Goal: Communication & Community: Answer question/provide support

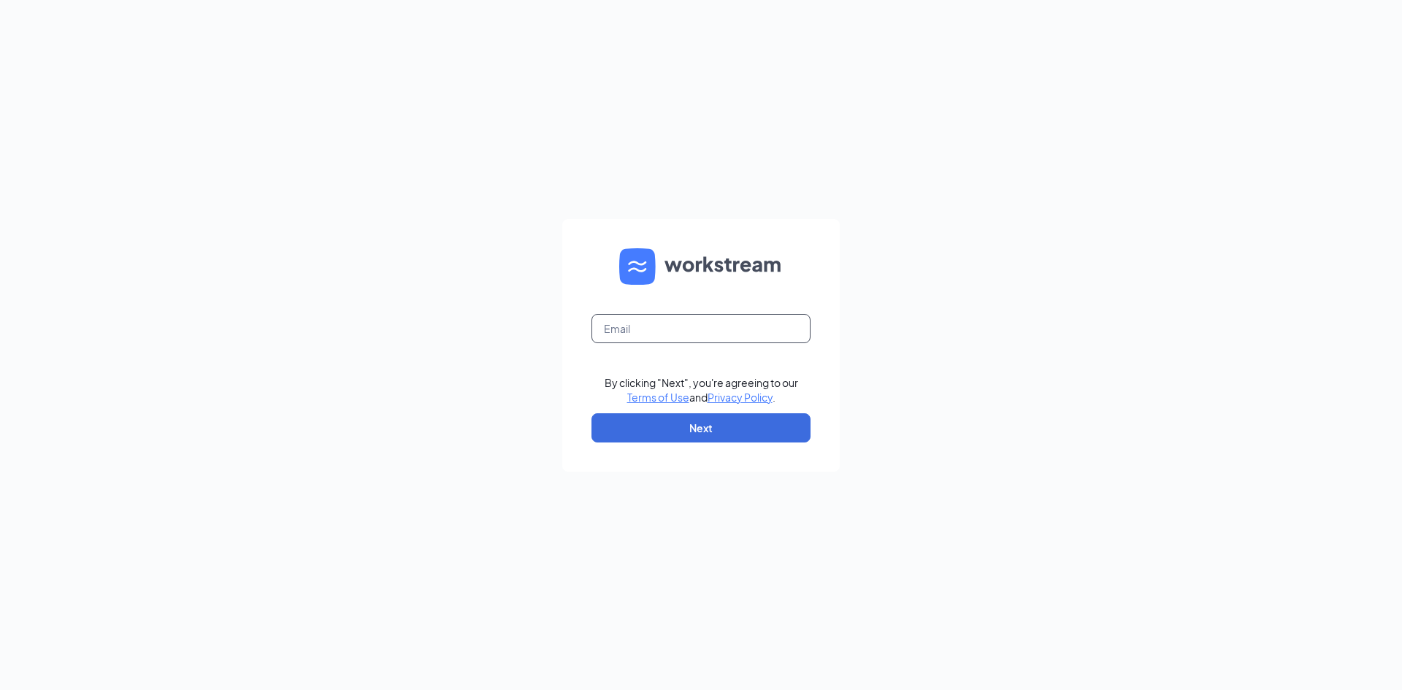
click at [680, 329] on input "text" at bounding box center [700, 328] width 219 height 29
type input "[PERSON_NAME][EMAIL_ADDRESS][PERSON_NAME][DOMAIN_NAME]"
click at [699, 432] on button "Next" at bounding box center [700, 427] width 219 height 29
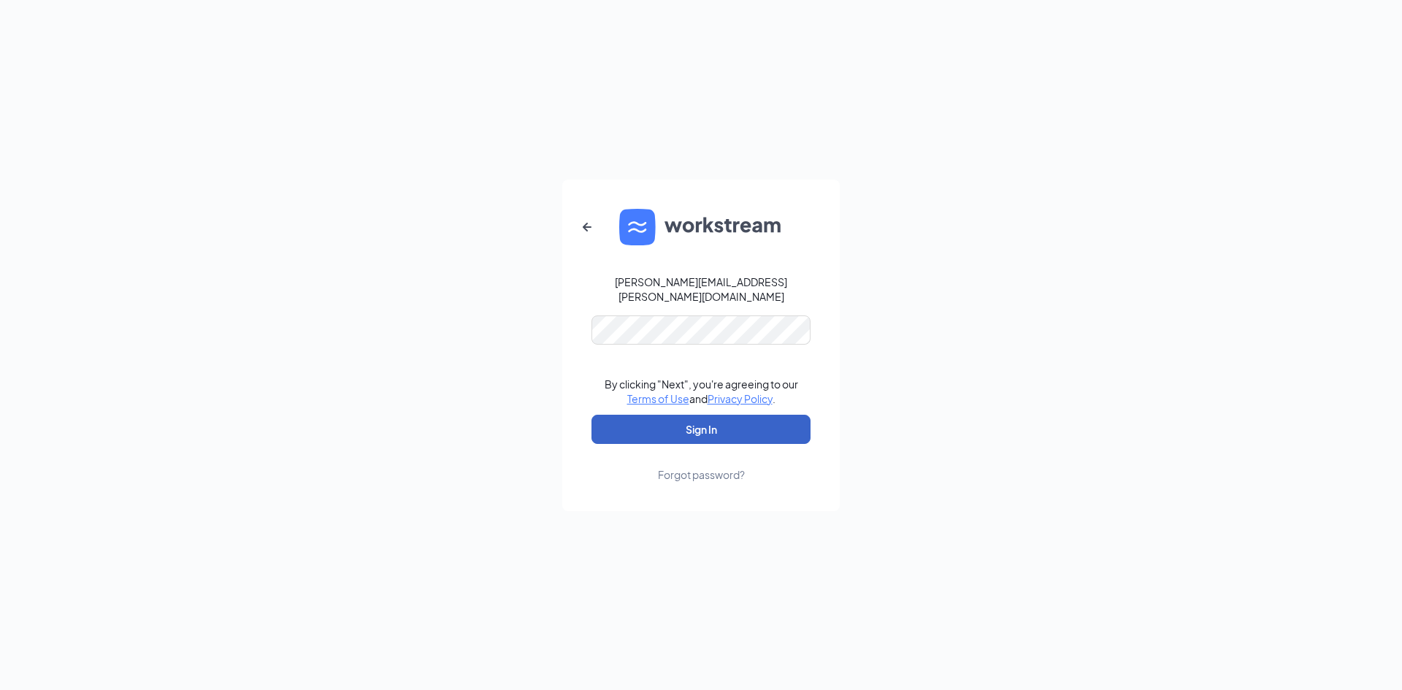
click at [686, 423] on button "Sign In" at bounding box center [700, 429] width 219 height 29
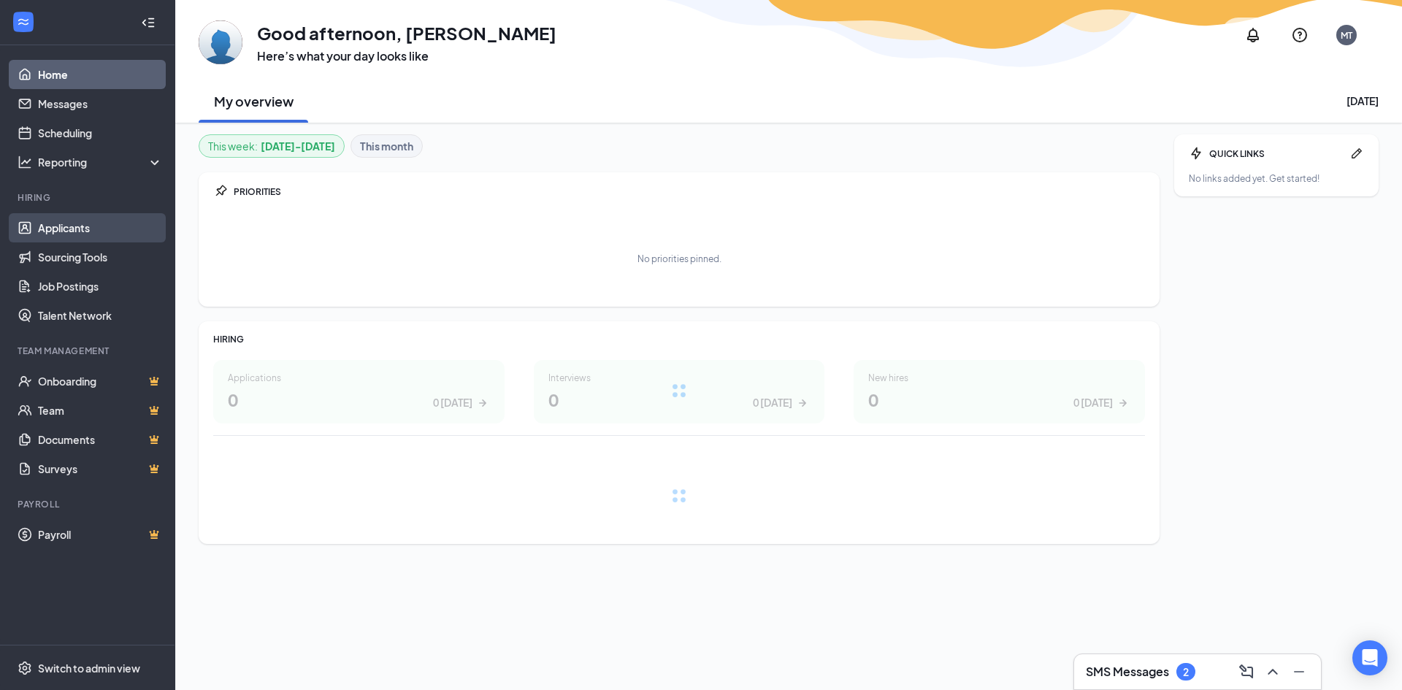
click at [91, 234] on link "Applicants" at bounding box center [100, 227] width 125 height 29
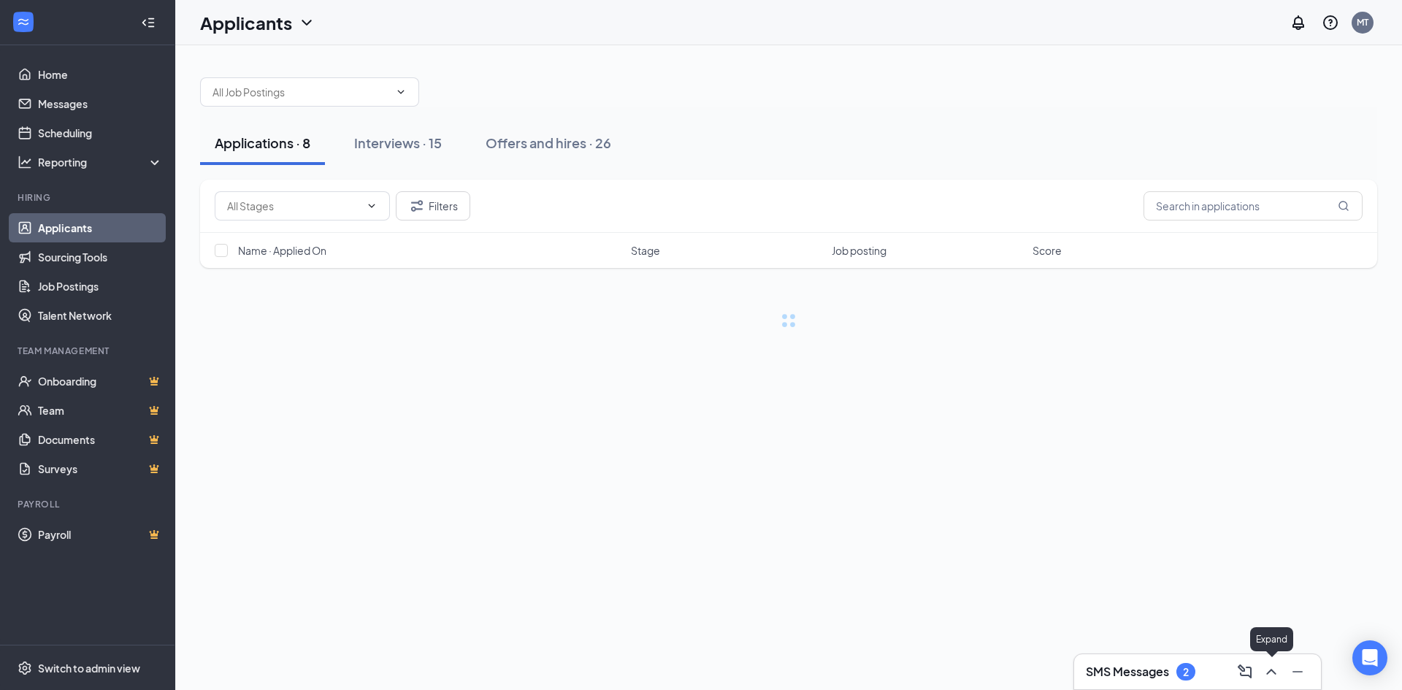
click at [1267, 673] on icon "ChevronUp" at bounding box center [1270, 672] width 9 height 6
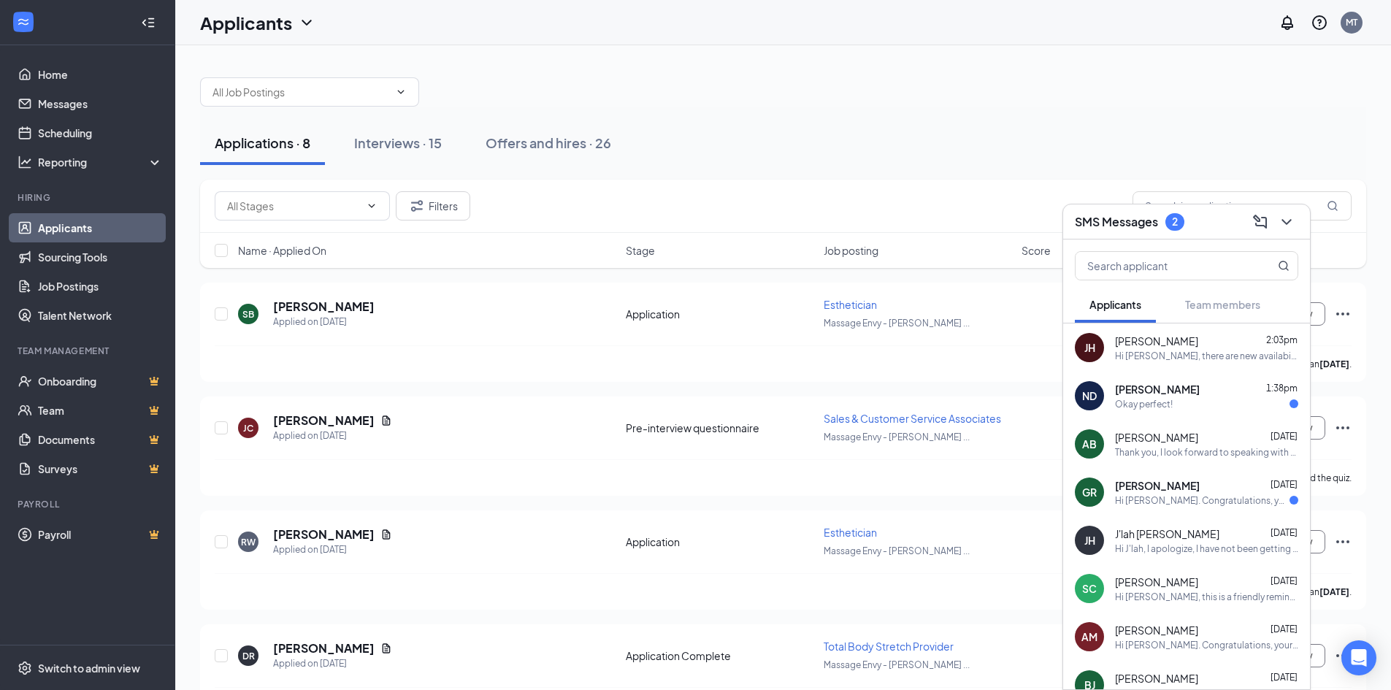
click at [1208, 505] on div "Hi [PERSON_NAME]. Congratulations, your meeting with Massage Envy for Sales & C…" at bounding box center [1202, 500] width 174 height 12
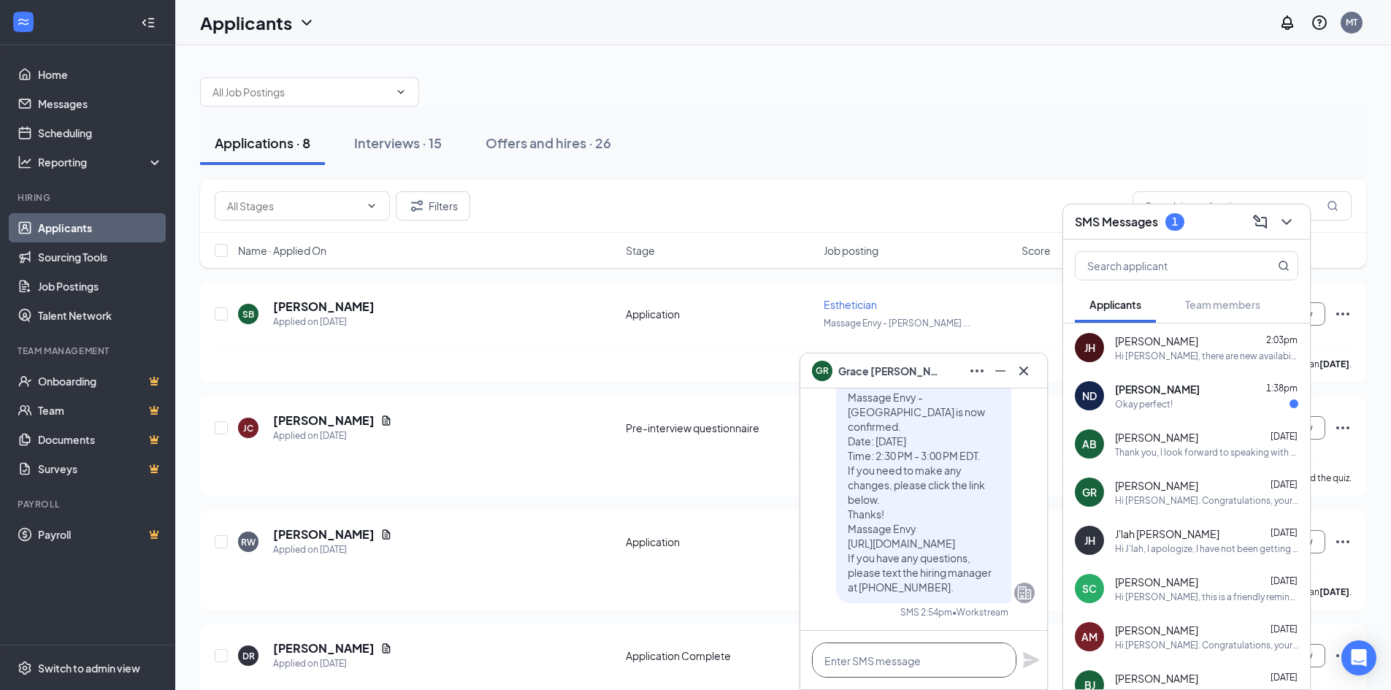
click at [897, 656] on textarea at bounding box center [914, 659] width 204 height 35
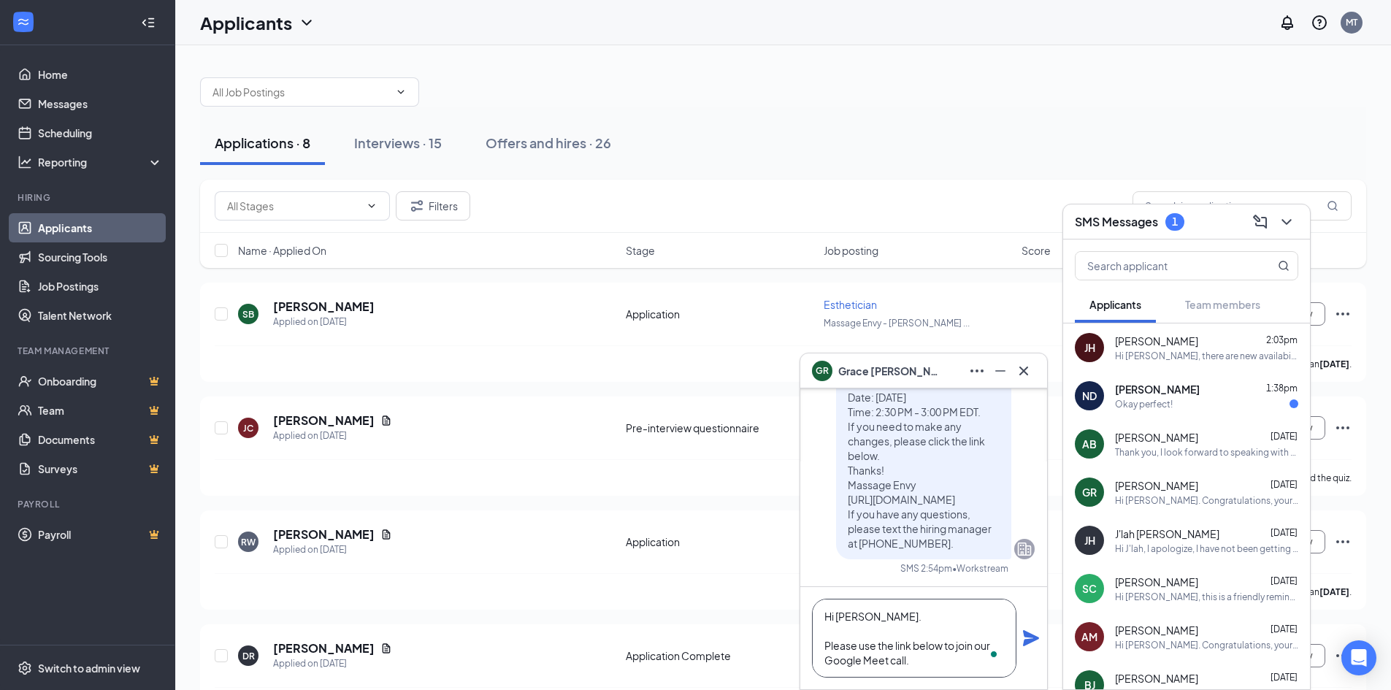
click at [934, 664] on textarea "Hi [PERSON_NAME]. Please use the link below to join our Google Meet call." at bounding box center [914, 638] width 204 height 79
paste textarea "[PERSON_NAME] (Meeting with GM - Discuss Opportunity - Sales & Customer Service…"
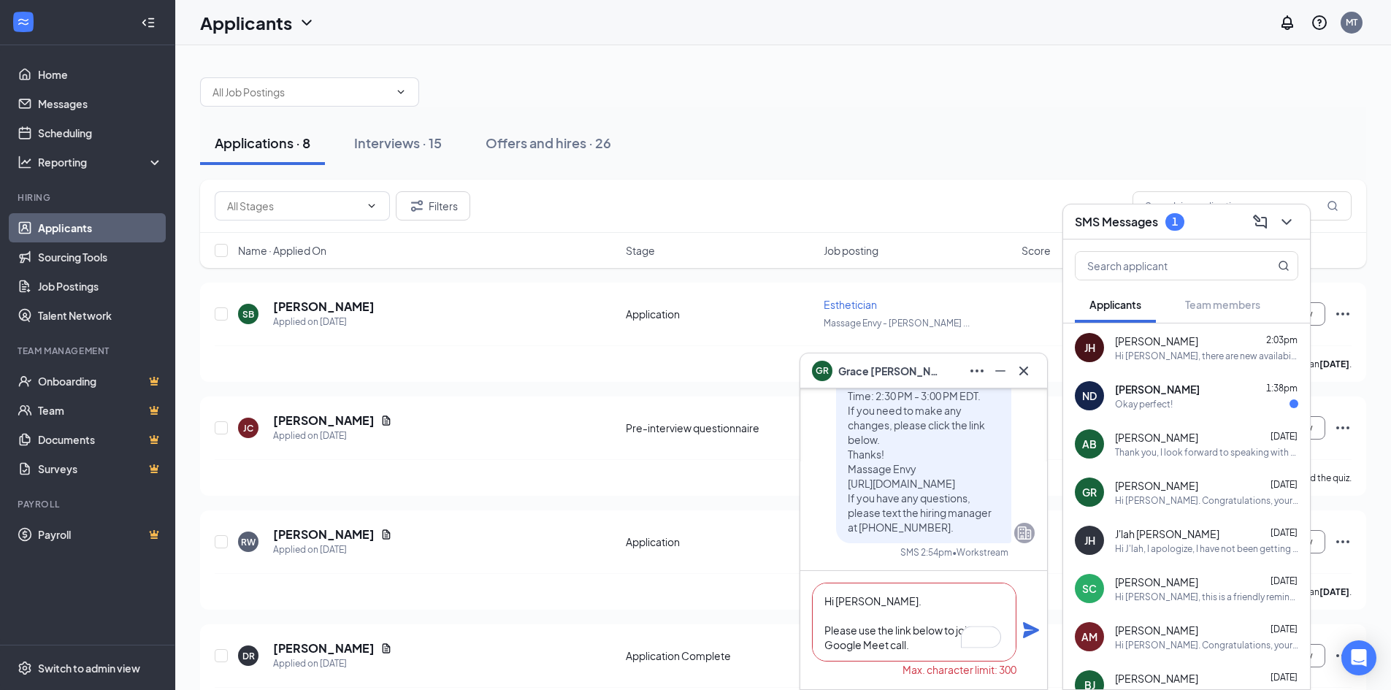
scroll to position [147, 0]
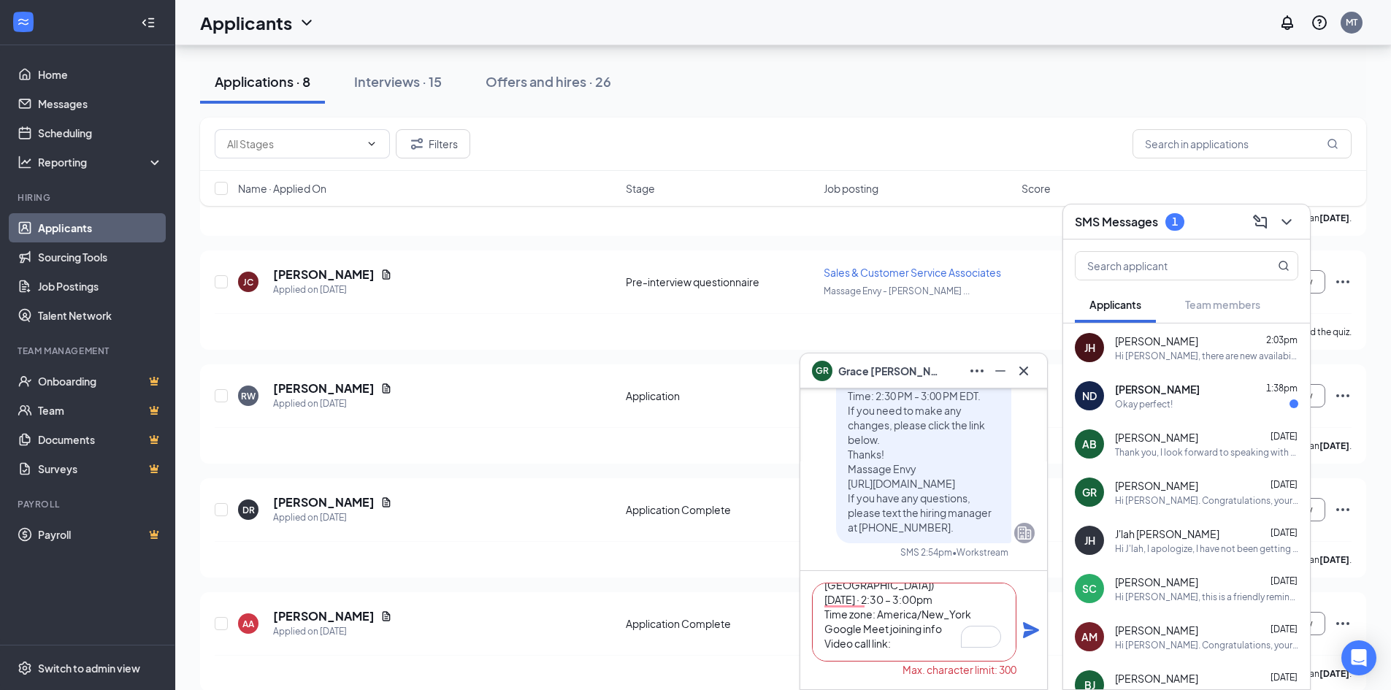
drag, startPoint x: 901, startPoint y: 648, endPoint x: 823, endPoint y: 611, distance: 86.2
click at [823, 611] on textarea "Hi [PERSON_NAME]. Please use the link below to join our Google Meet call. [PERS…" at bounding box center [914, 622] width 204 height 79
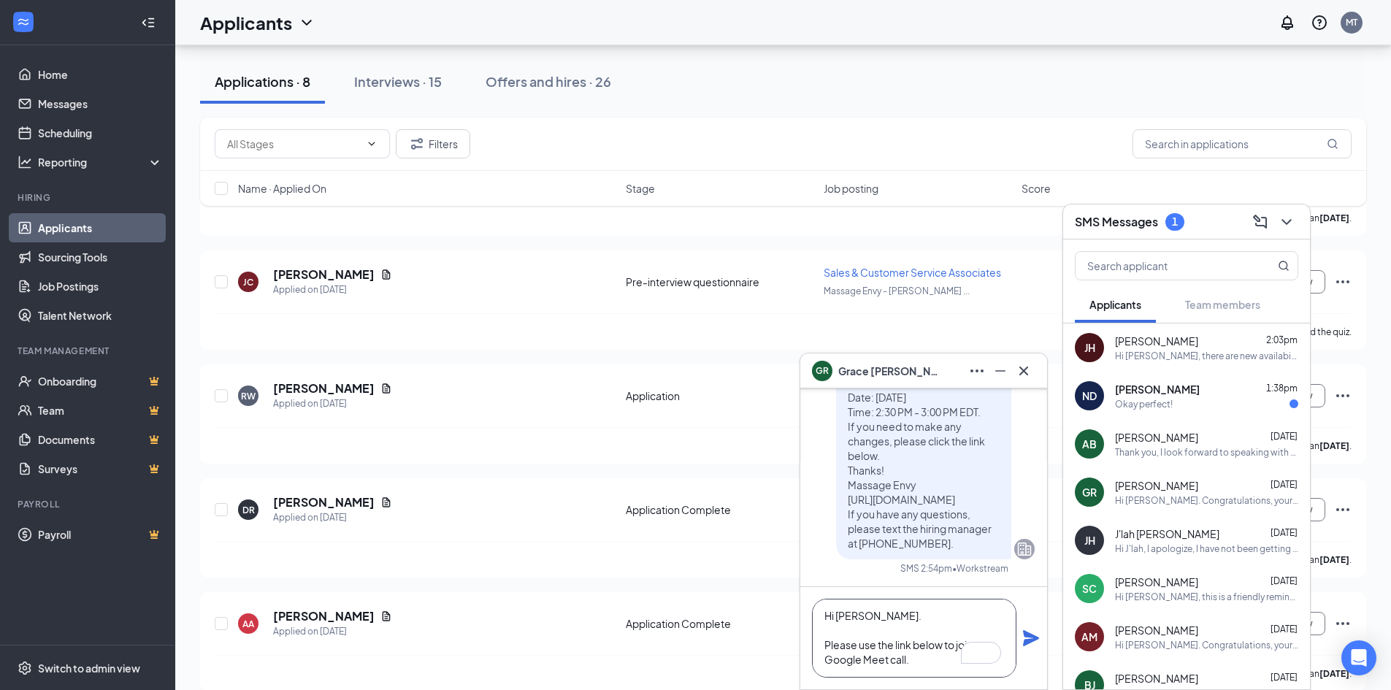
type textarea "Hi [PERSON_NAME]. Please use the link below to join our Google Meet call."
click at [1028, 634] on icon "Plane" at bounding box center [1031, 638] width 16 height 16
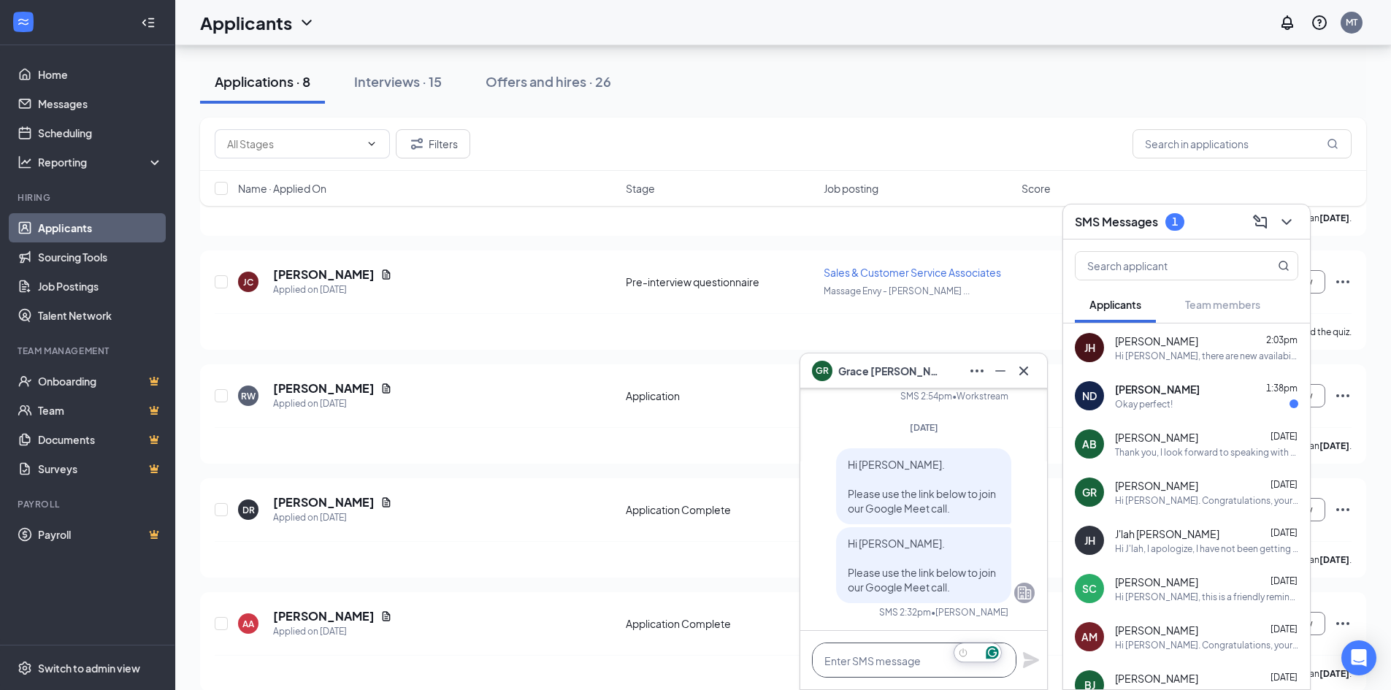
click at [848, 661] on textarea "To enrich screen reader interactions, please activate Accessibility in Grammarl…" at bounding box center [914, 659] width 204 height 35
paste textarea "[PERSON_NAME] (Meeting with GM - Discuss Opportunity - Sales & Customer Service…"
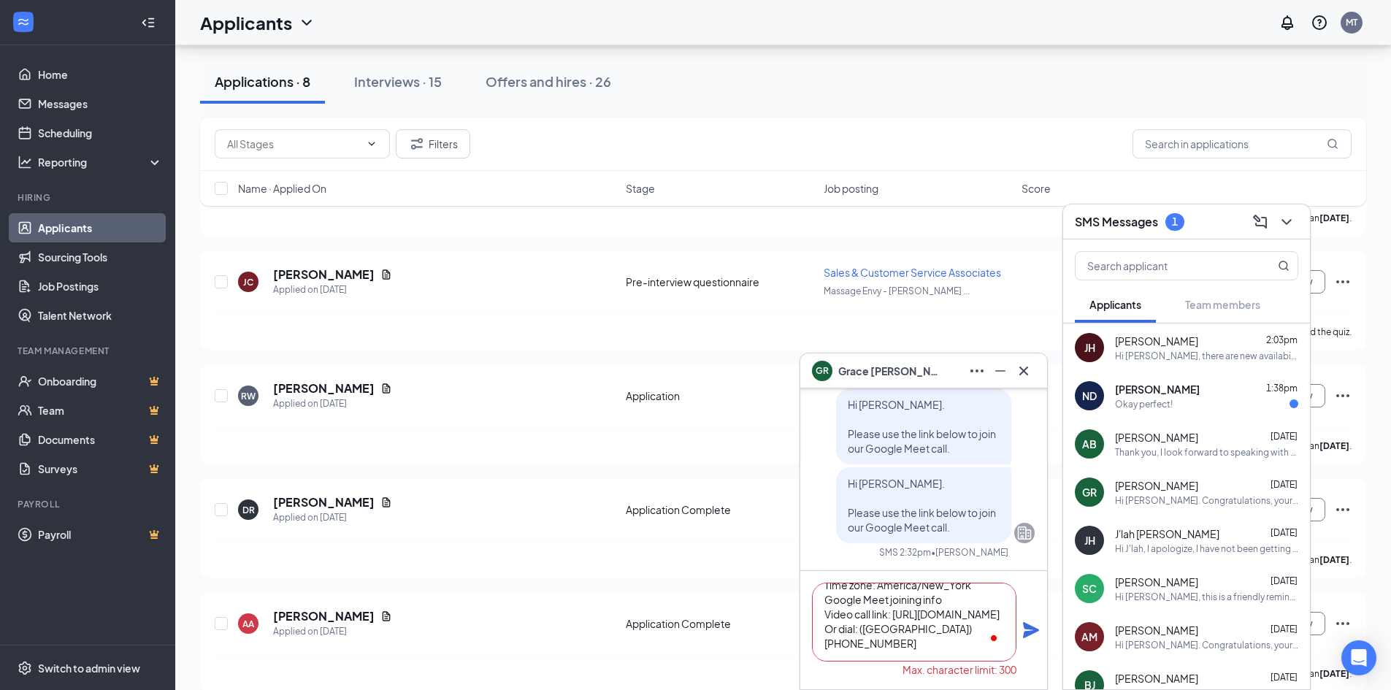
type textarea "[PERSON_NAME] (Meeting with GM - Discuss Opportunity - Sales & Customer Service…"
click at [1027, 632] on icon "Plane" at bounding box center [1031, 630] width 16 height 16
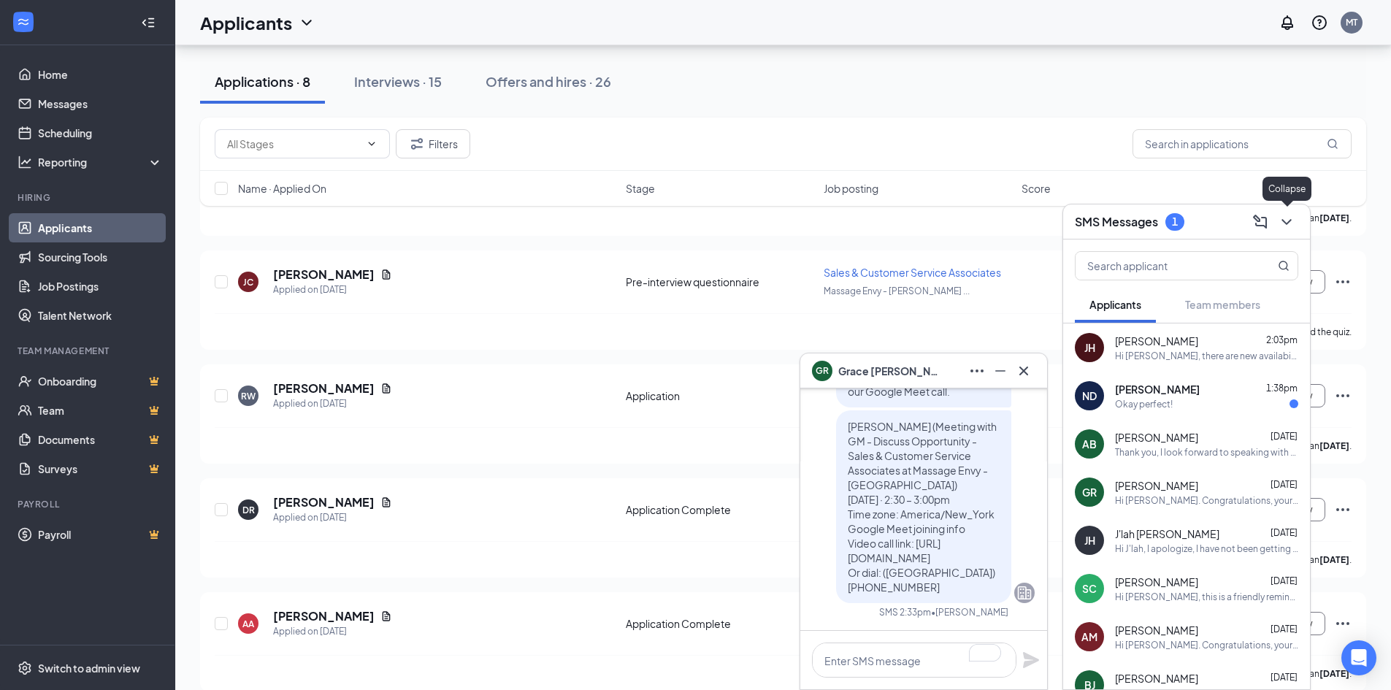
click at [1286, 220] on icon "ChevronDown" at bounding box center [1287, 222] width 18 height 18
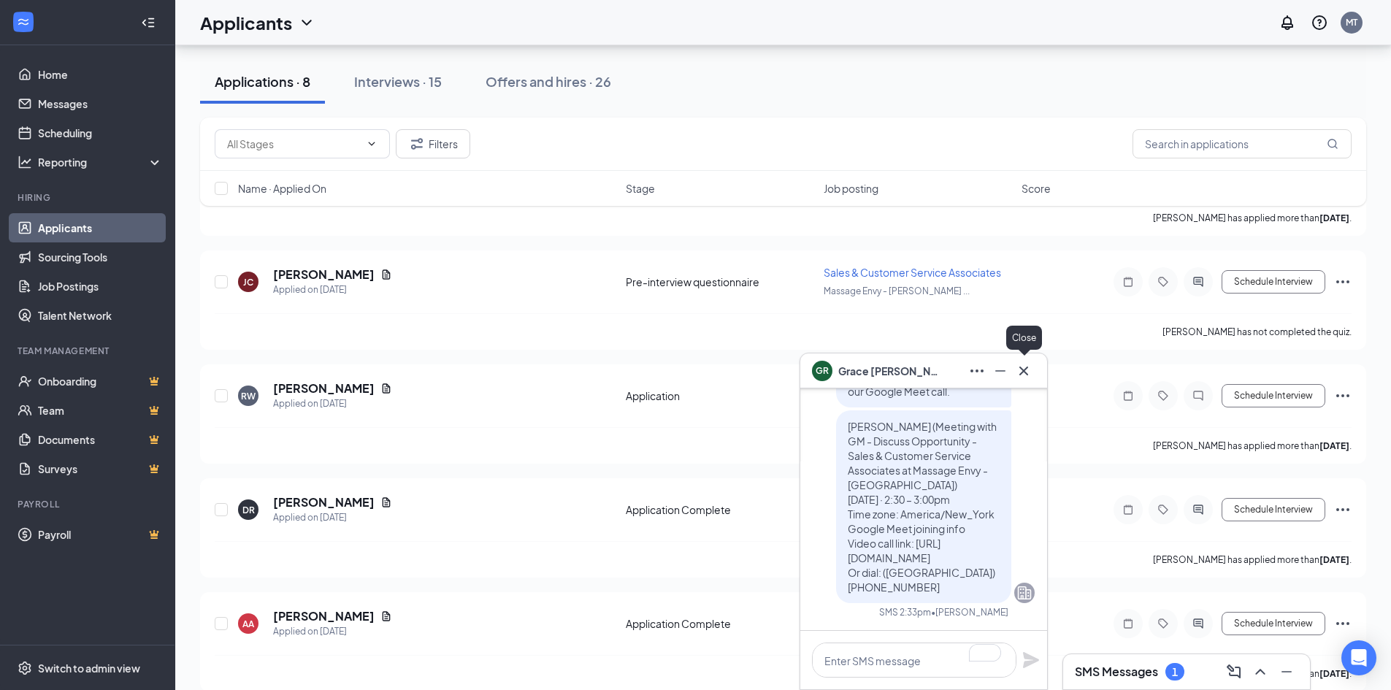
click at [1021, 363] on icon "Cross" at bounding box center [1024, 371] width 18 height 18
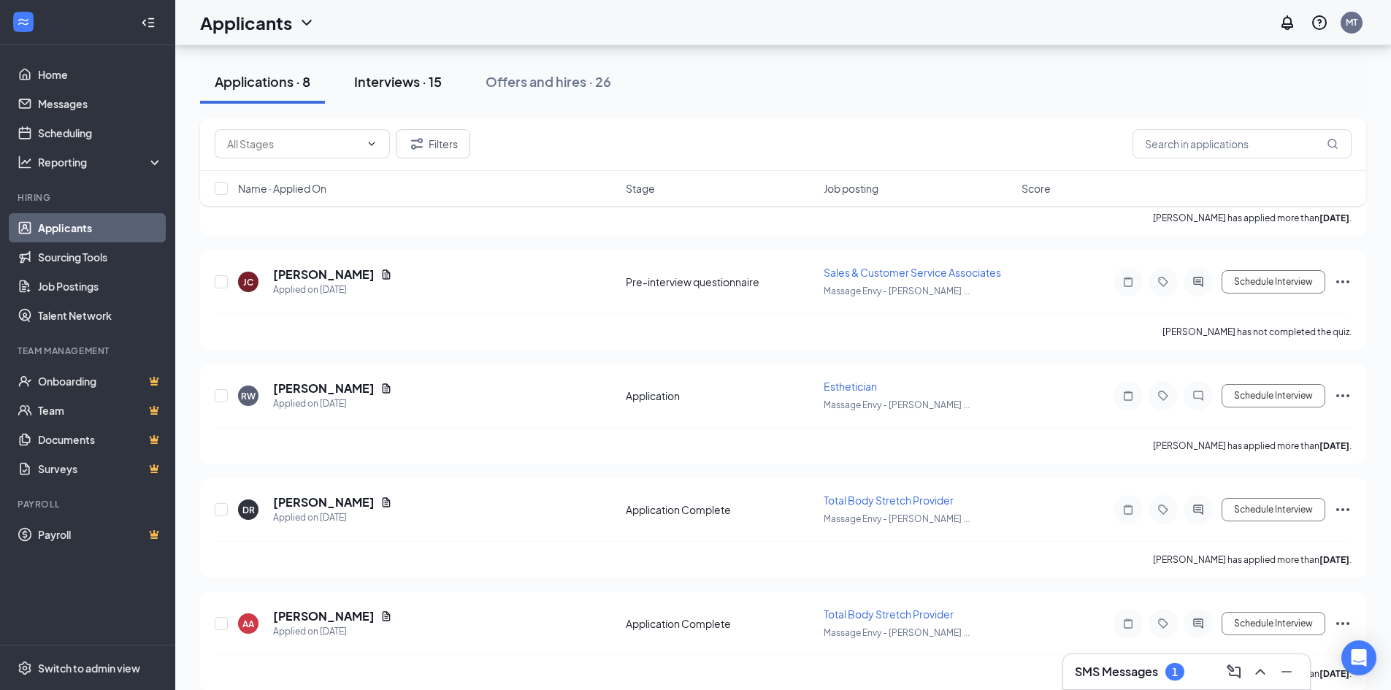
click at [379, 74] on div "Interviews · 15" at bounding box center [398, 81] width 88 height 18
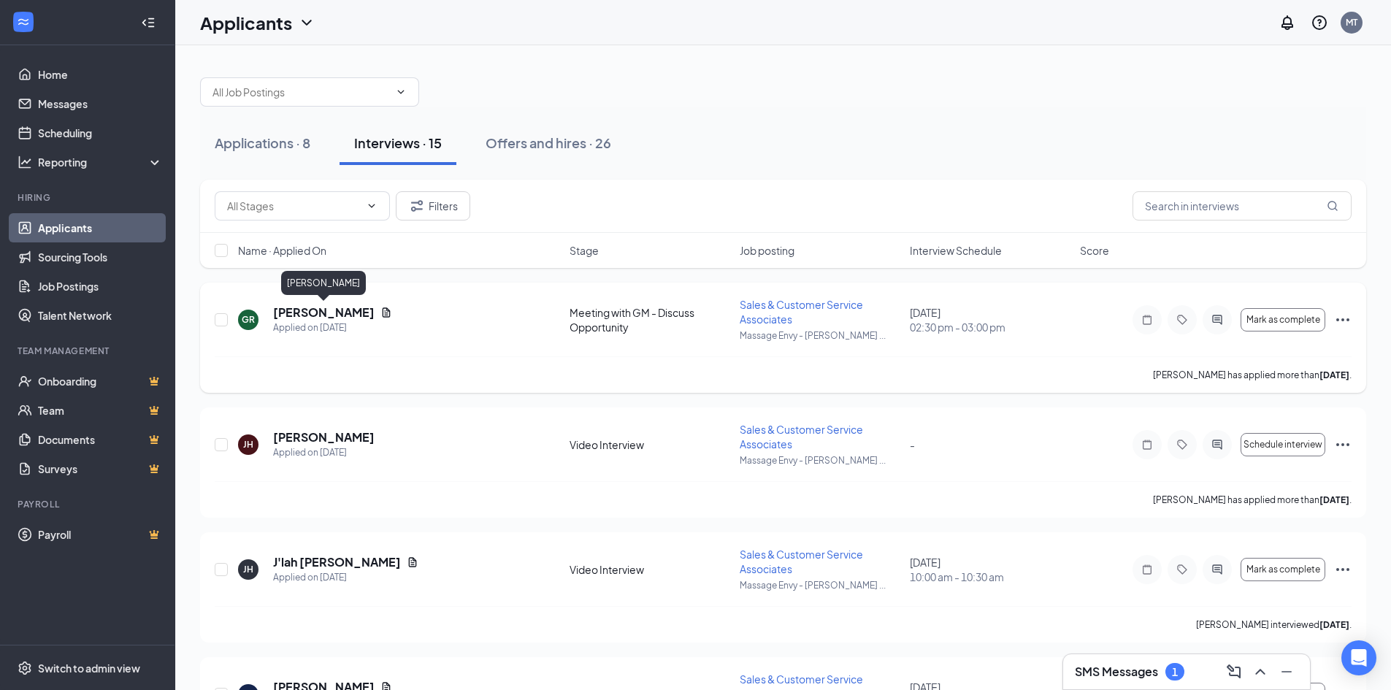
click at [341, 312] on h5 "[PERSON_NAME]" at bounding box center [323, 312] width 101 height 16
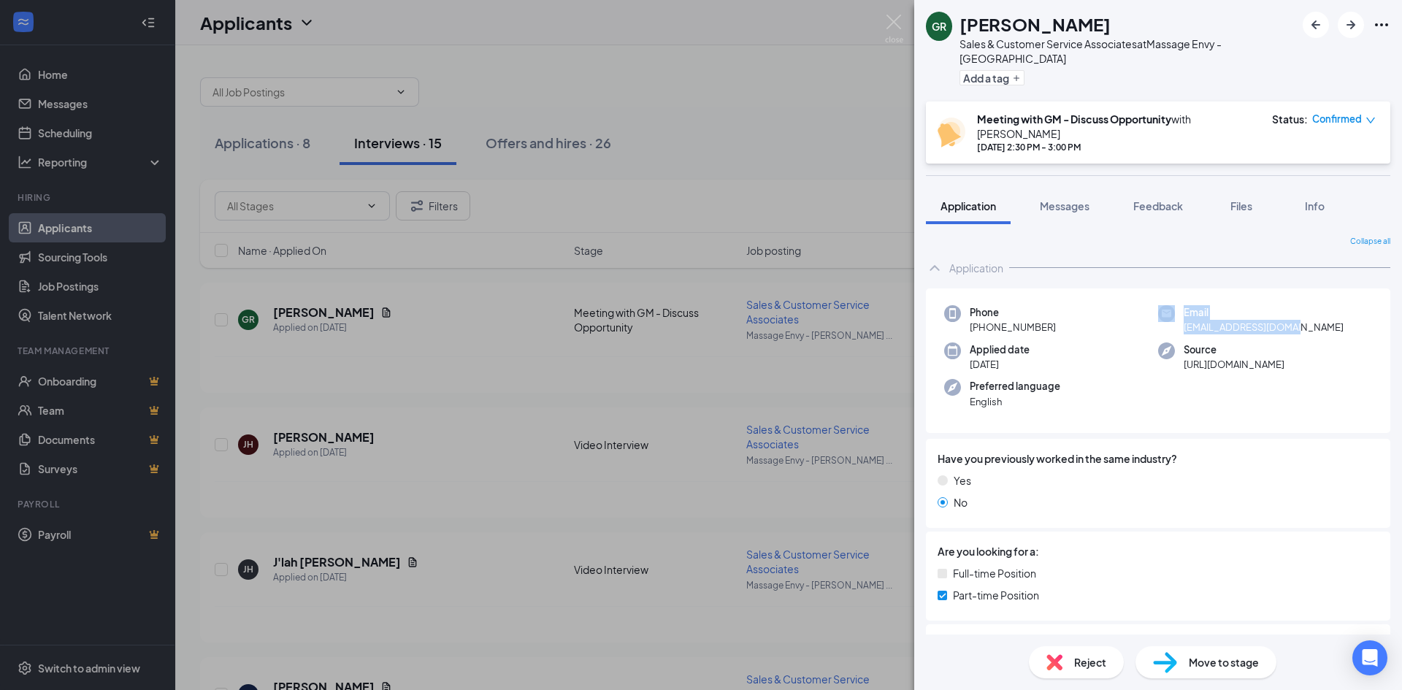
drag, startPoint x: 1302, startPoint y: 312, endPoint x: 1153, endPoint y: 312, distance: 148.9
click at [1158, 312] on div "Email [EMAIL_ADDRESS][DOMAIN_NAME]" at bounding box center [1265, 320] width 214 height 30
drag, startPoint x: 1300, startPoint y: 312, endPoint x: 1172, endPoint y: 316, distance: 127.8
click at [1172, 316] on div "Email [EMAIL_ADDRESS][DOMAIN_NAME]" at bounding box center [1265, 320] width 214 height 30
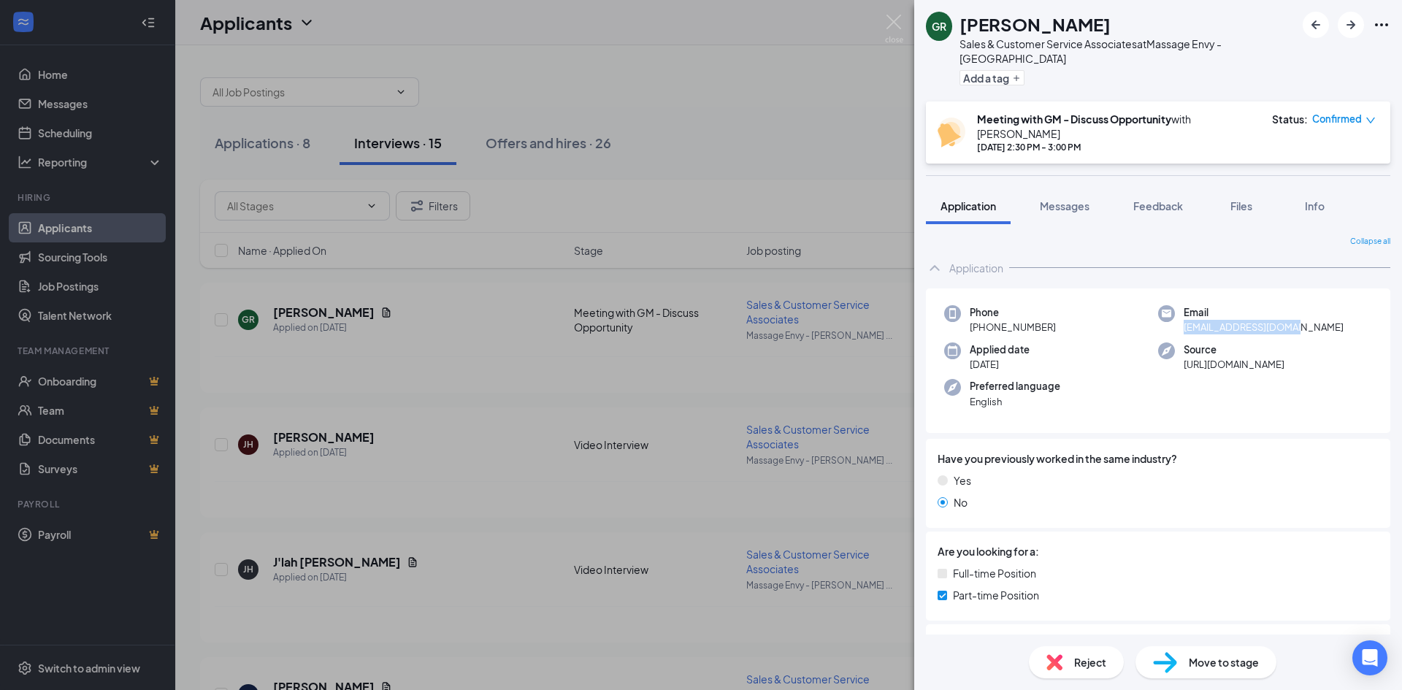
copy span "[EMAIL_ADDRESS][DOMAIN_NAME]"
click at [895, 18] on img at bounding box center [894, 29] width 18 height 28
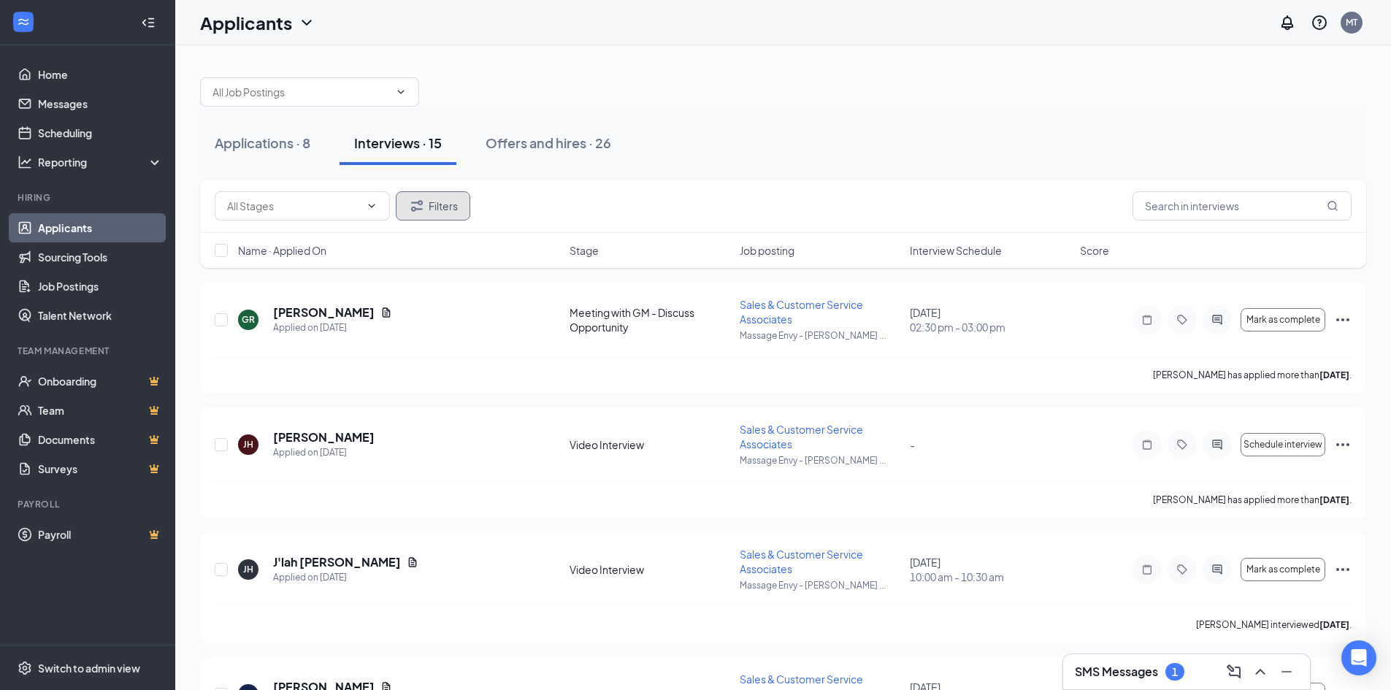
click at [443, 198] on button "Filters" at bounding box center [433, 205] width 74 height 29
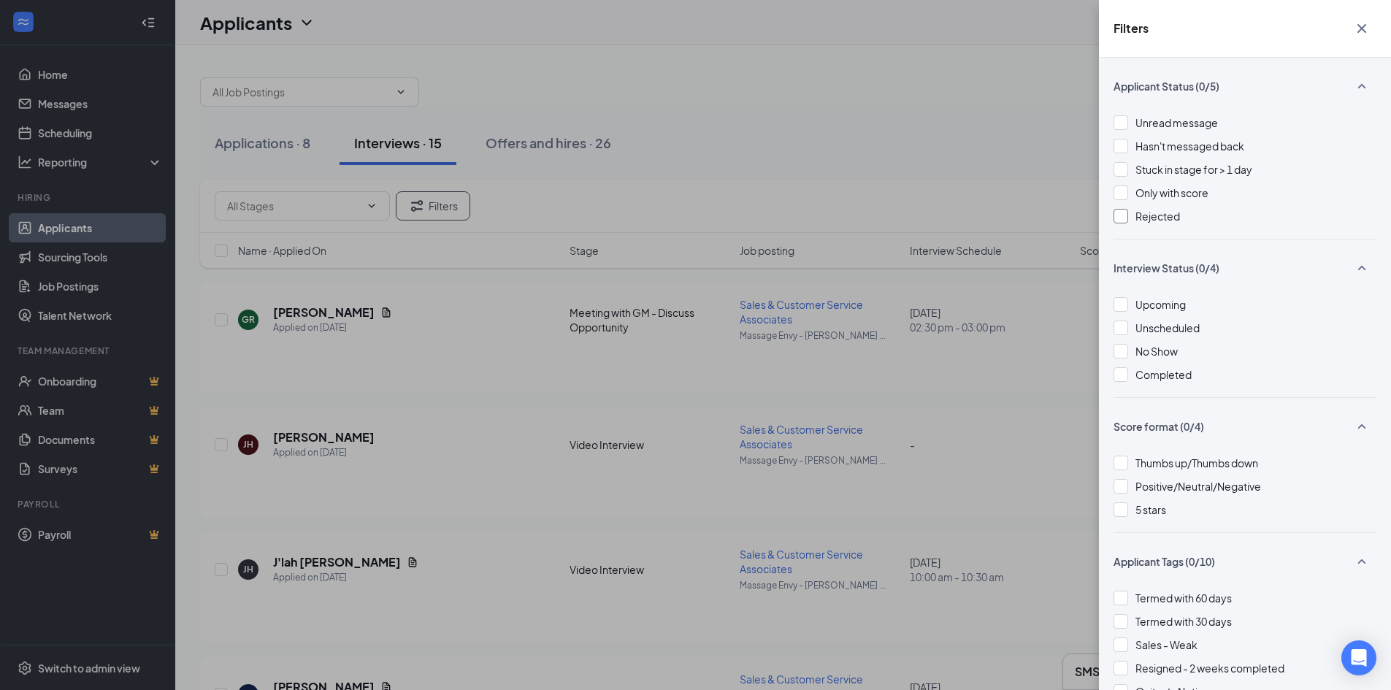
click at [1121, 219] on div at bounding box center [1120, 216] width 15 height 15
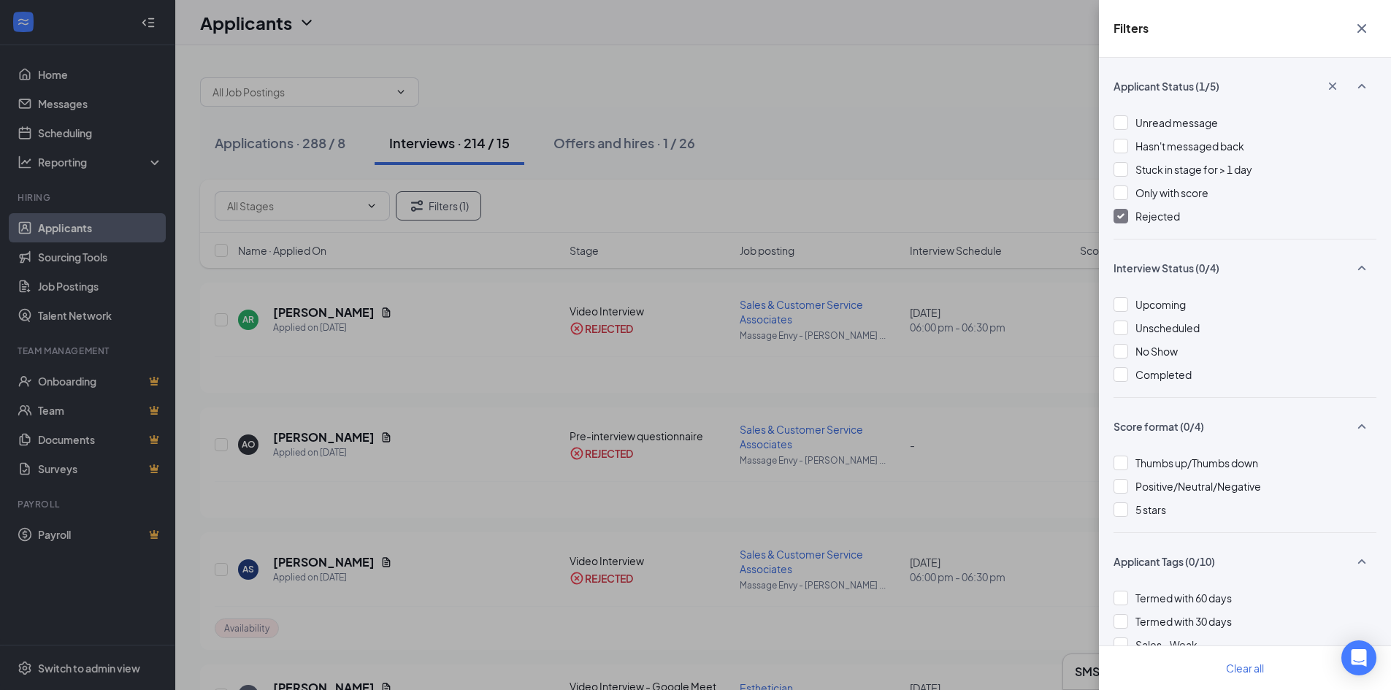
click at [842, 93] on div "Filters Applicant Status (1/5) Unread message Hasn't messaged back Stuck in sta…" at bounding box center [695, 345] width 1391 height 690
click at [1358, 21] on icon "Cross" at bounding box center [1362, 29] width 18 height 18
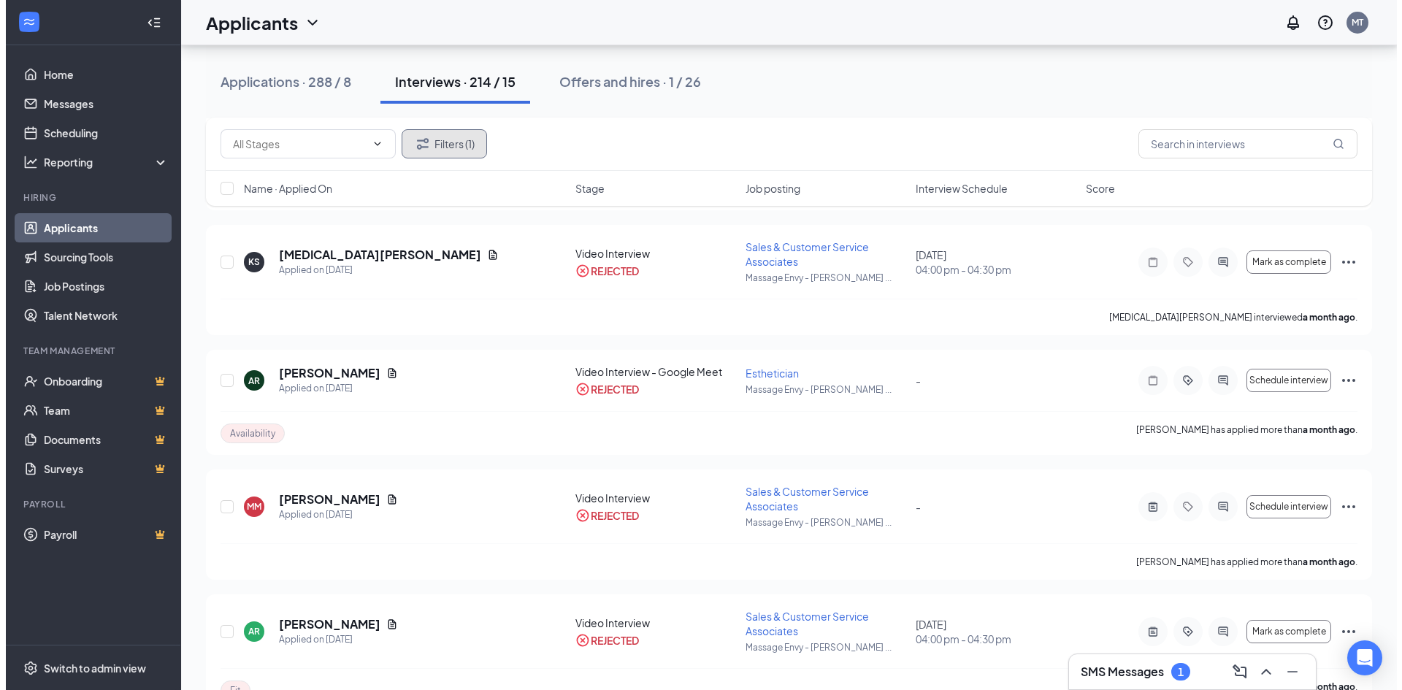
scroll to position [1314, 0]
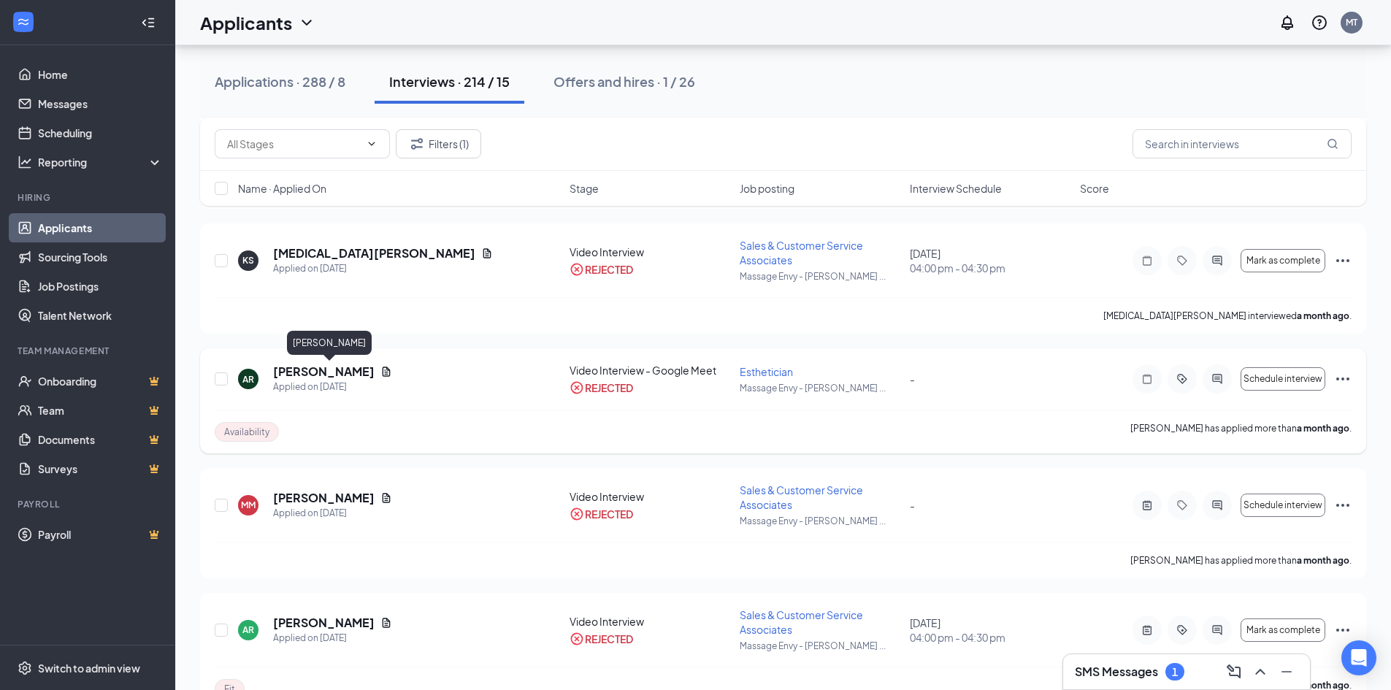
click at [352, 372] on h5 "[PERSON_NAME]" at bounding box center [323, 372] width 101 height 16
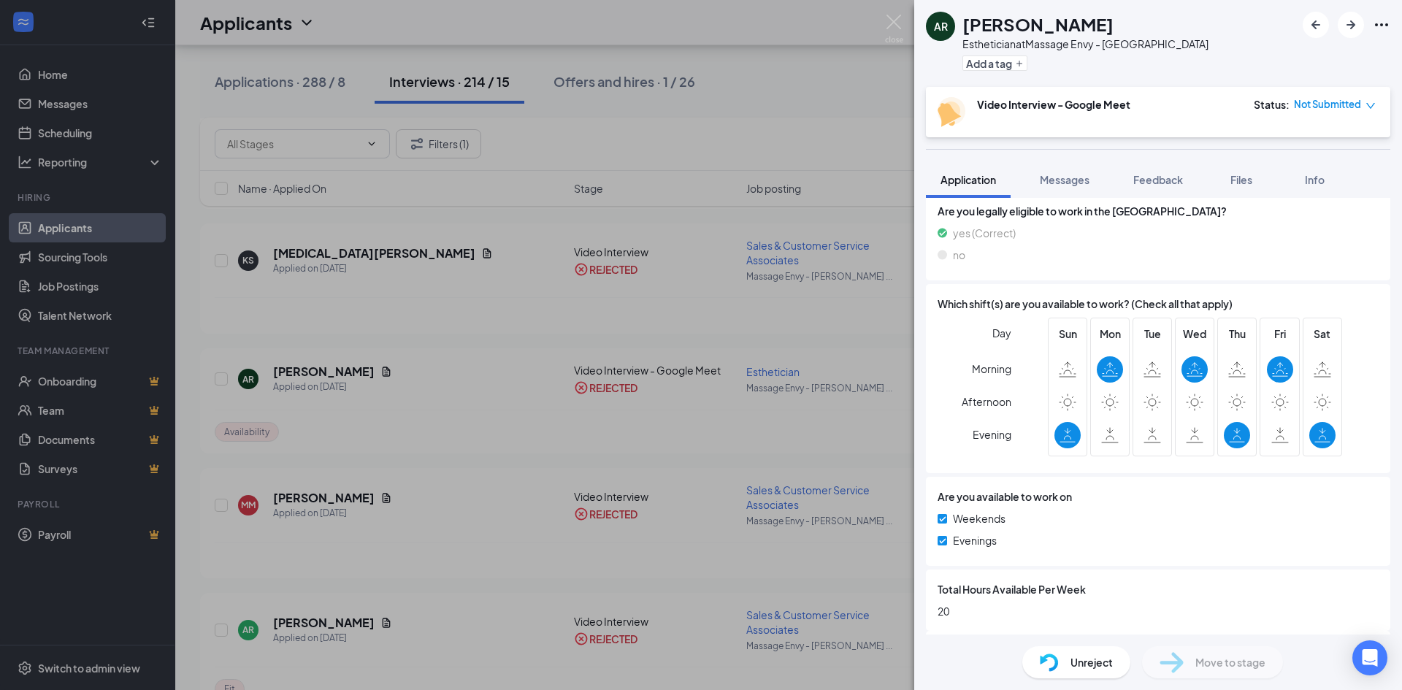
scroll to position [584, 0]
